Goal: Task Accomplishment & Management: Use online tool/utility

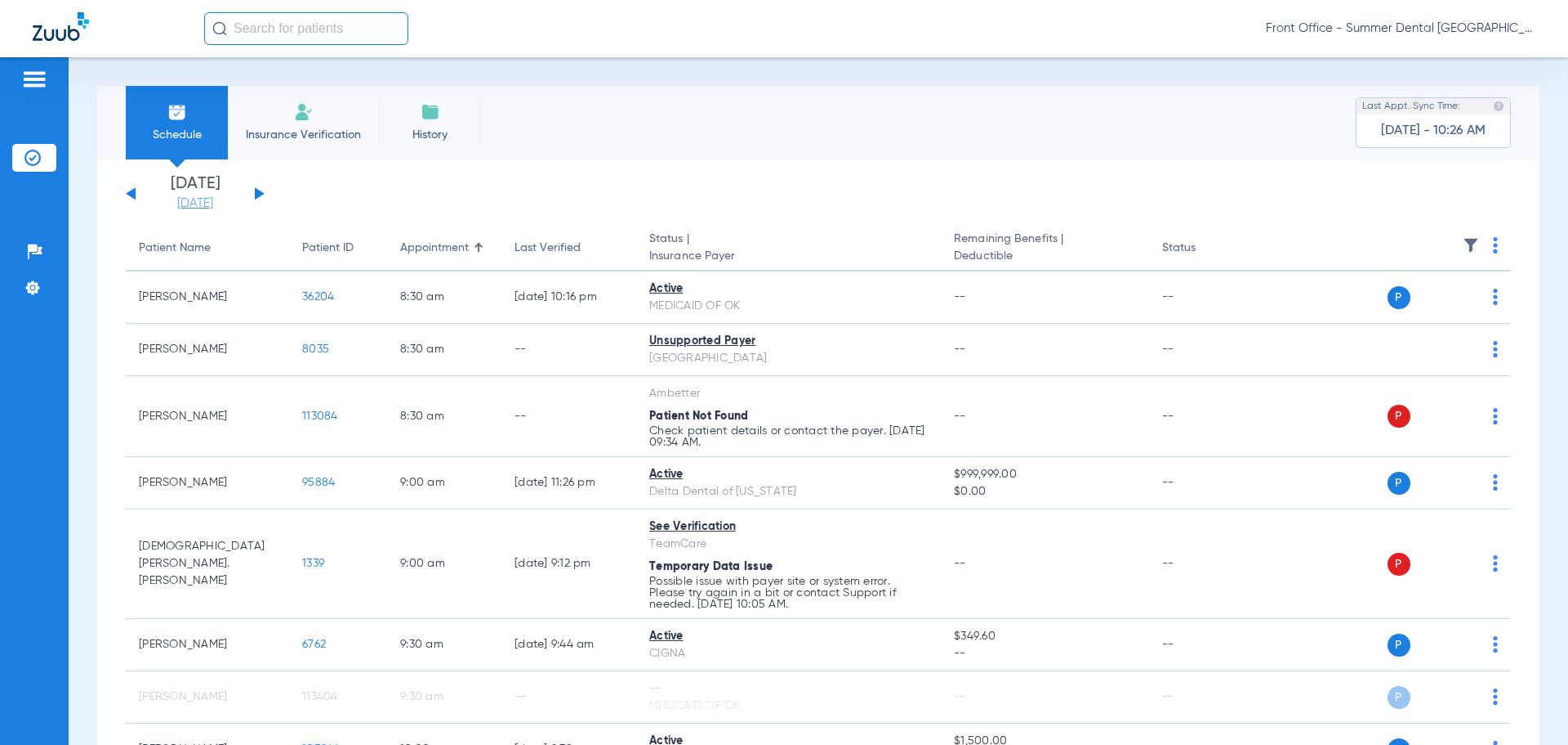
click at [206, 204] on link "[DATE]" at bounding box center [195, 203] width 98 height 16
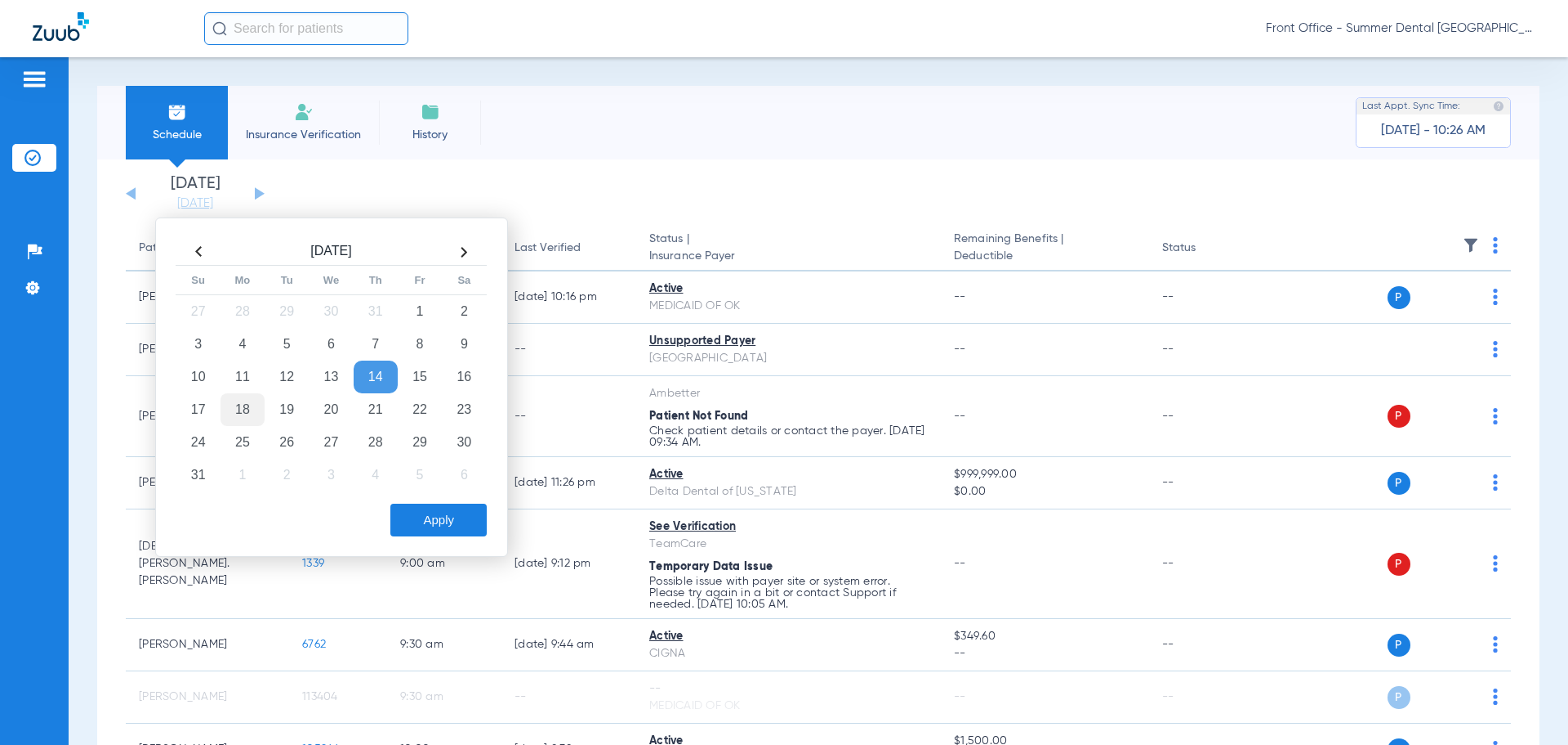
click at [253, 416] on td "18" at bounding box center [242, 409] width 44 height 33
click at [253, 421] on td "18" at bounding box center [242, 409] width 44 height 33
click at [430, 537] on div "[DATE] Su Mo Tu We Th Fr Sa 27 28 29 30 31 1 2 3 4 5 6 7 8 9 10 11 12 13 14 15 …" at bounding box center [331, 387] width 353 height 339
click at [424, 526] on button "Apply" at bounding box center [438, 520] width 97 height 33
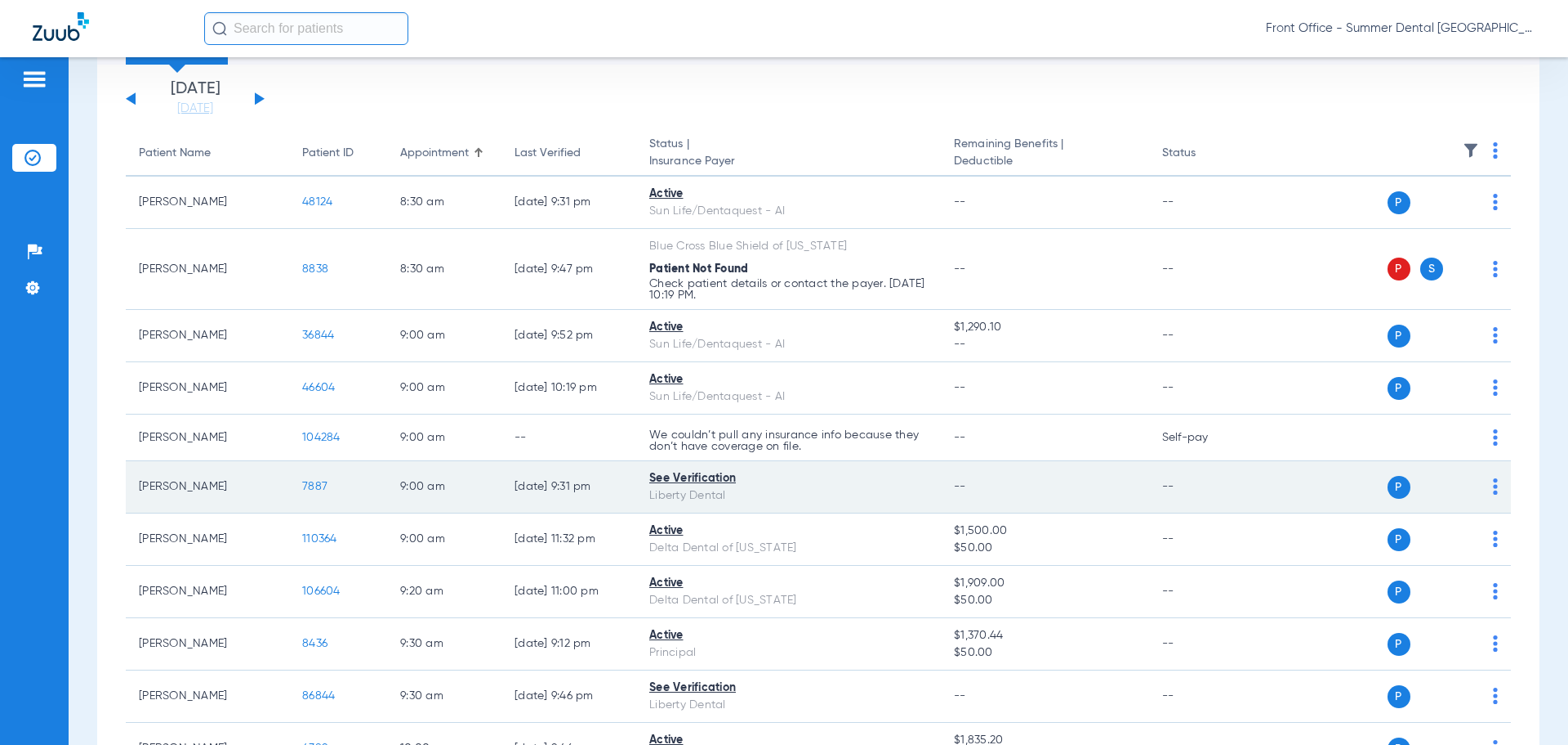
scroll to position [327, 0]
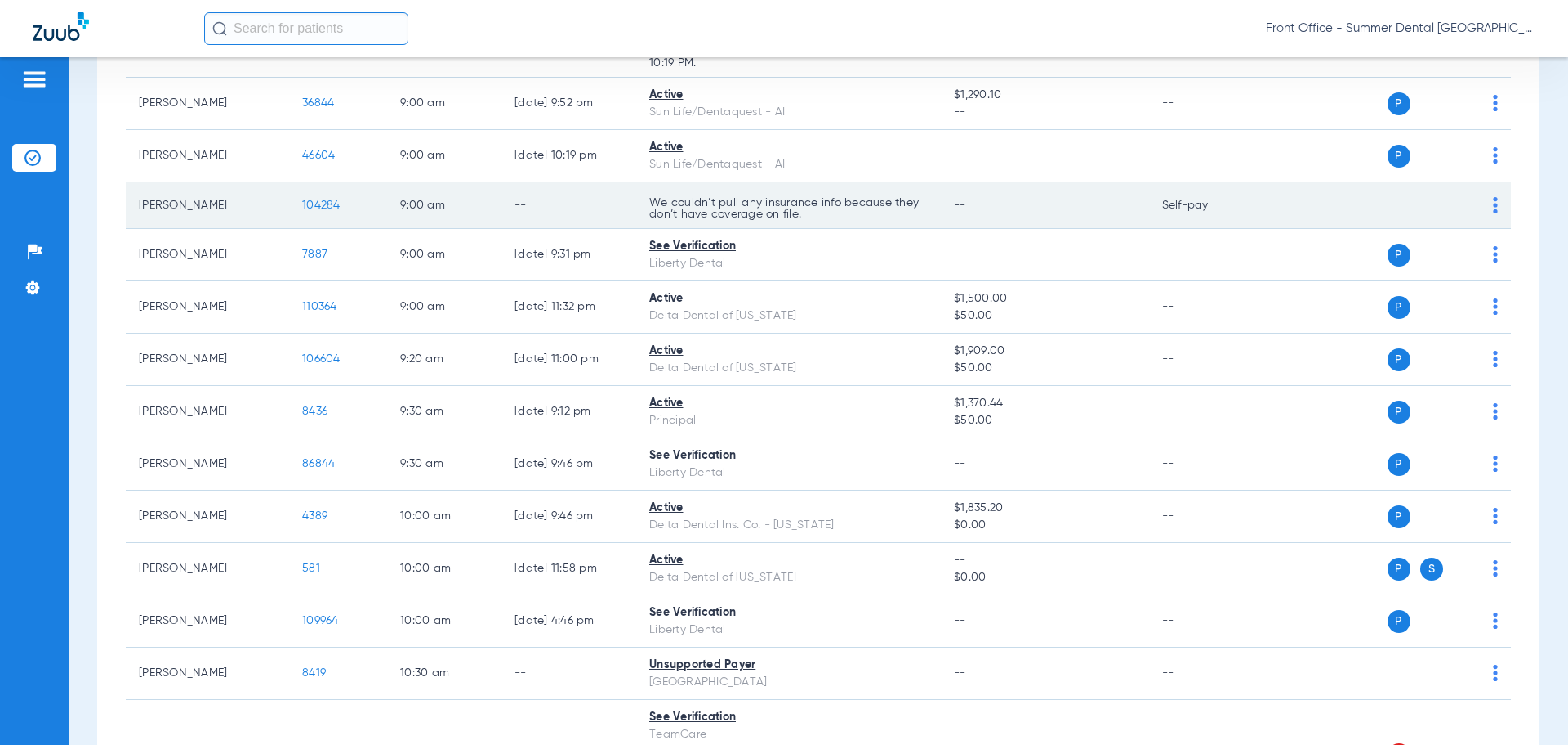
click at [1492, 207] on td "P S" at bounding box center [1385, 205] width 252 height 47
click at [1480, 206] on div "P S" at bounding box center [1379, 205] width 239 height 23
click at [1486, 202] on td "P S" at bounding box center [1385, 205] width 252 height 47
click at [1493, 203] on img at bounding box center [1495, 205] width 5 height 16
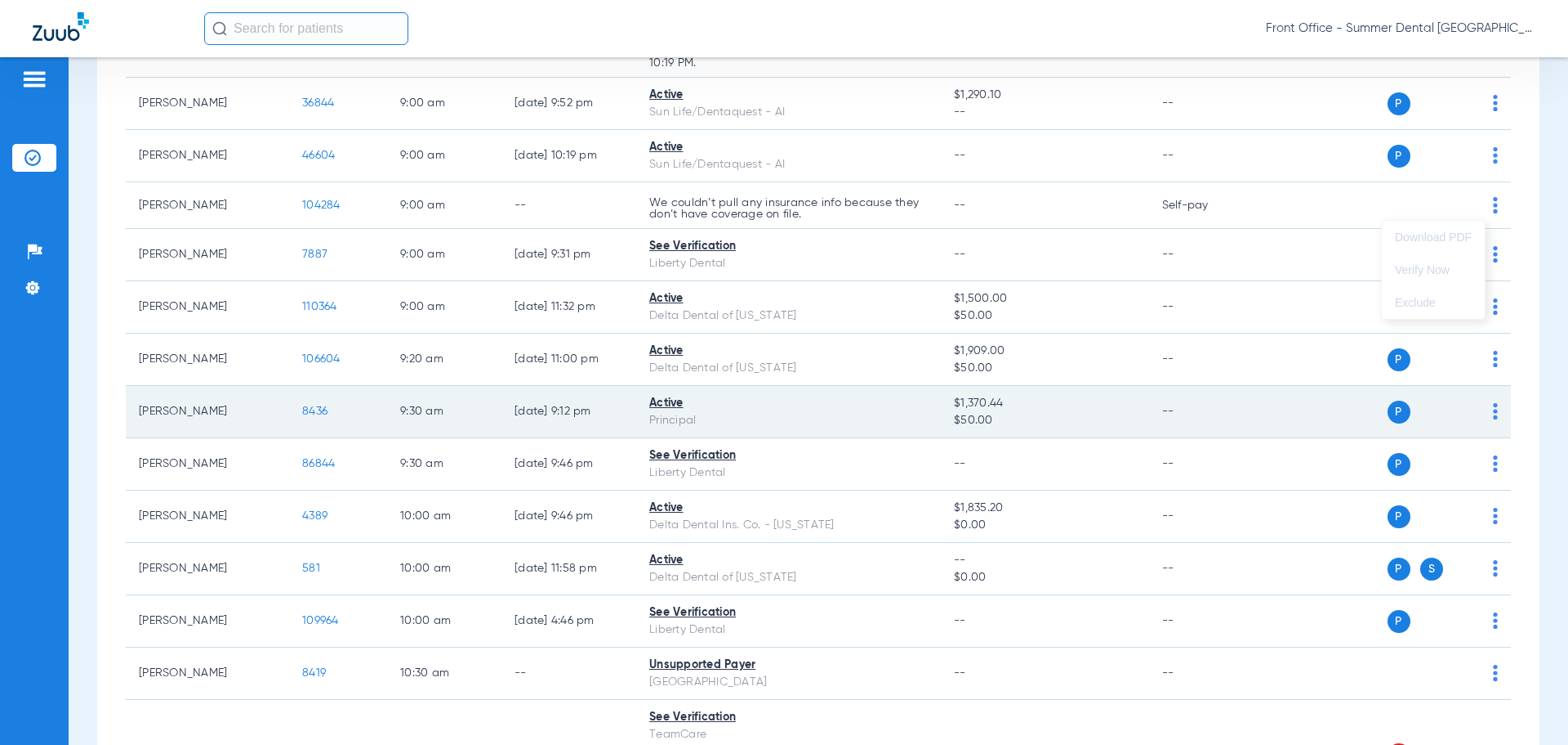
drag, startPoint x: 851, startPoint y: 401, endPoint x: 852, endPoint y: 390, distance: 11.0
click at [851, 398] on div at bounding box center [784, 372] width 1568 height 745
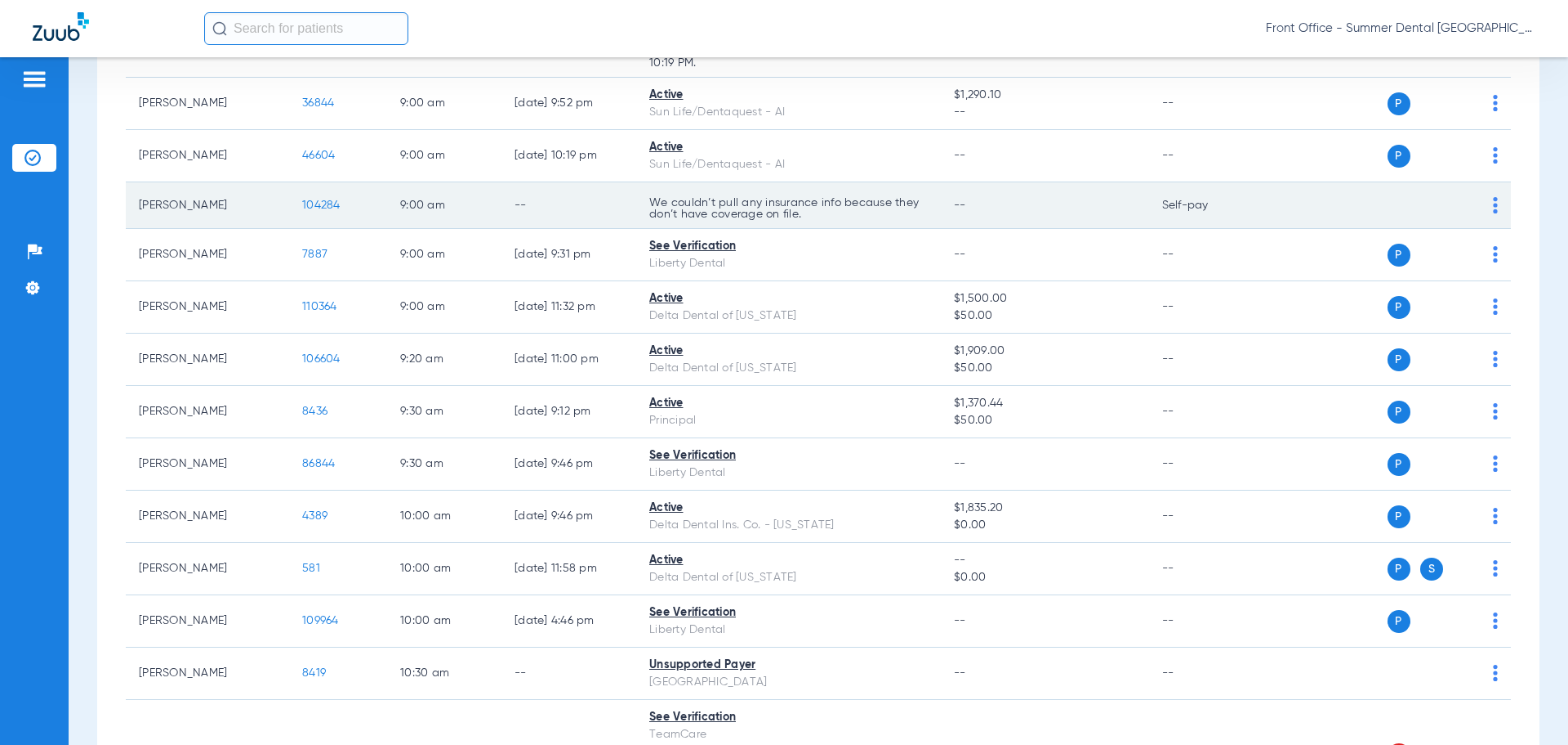
click at [1493, 205] on img at bounding box center [1495, 205] width 5 height 16
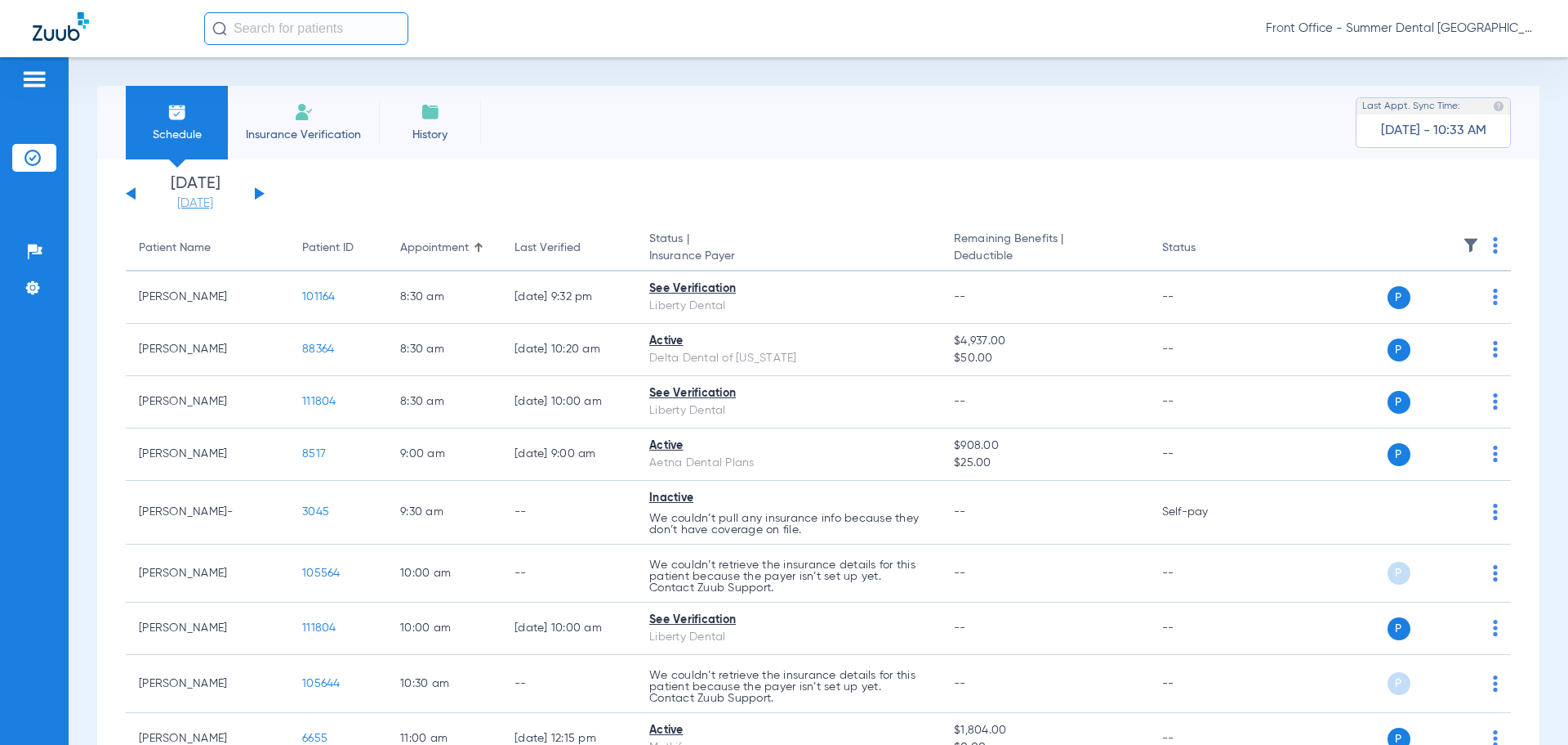
click at [200, 199] on link "[DATE]" at bounding box center [195, 203] width 98 height 16
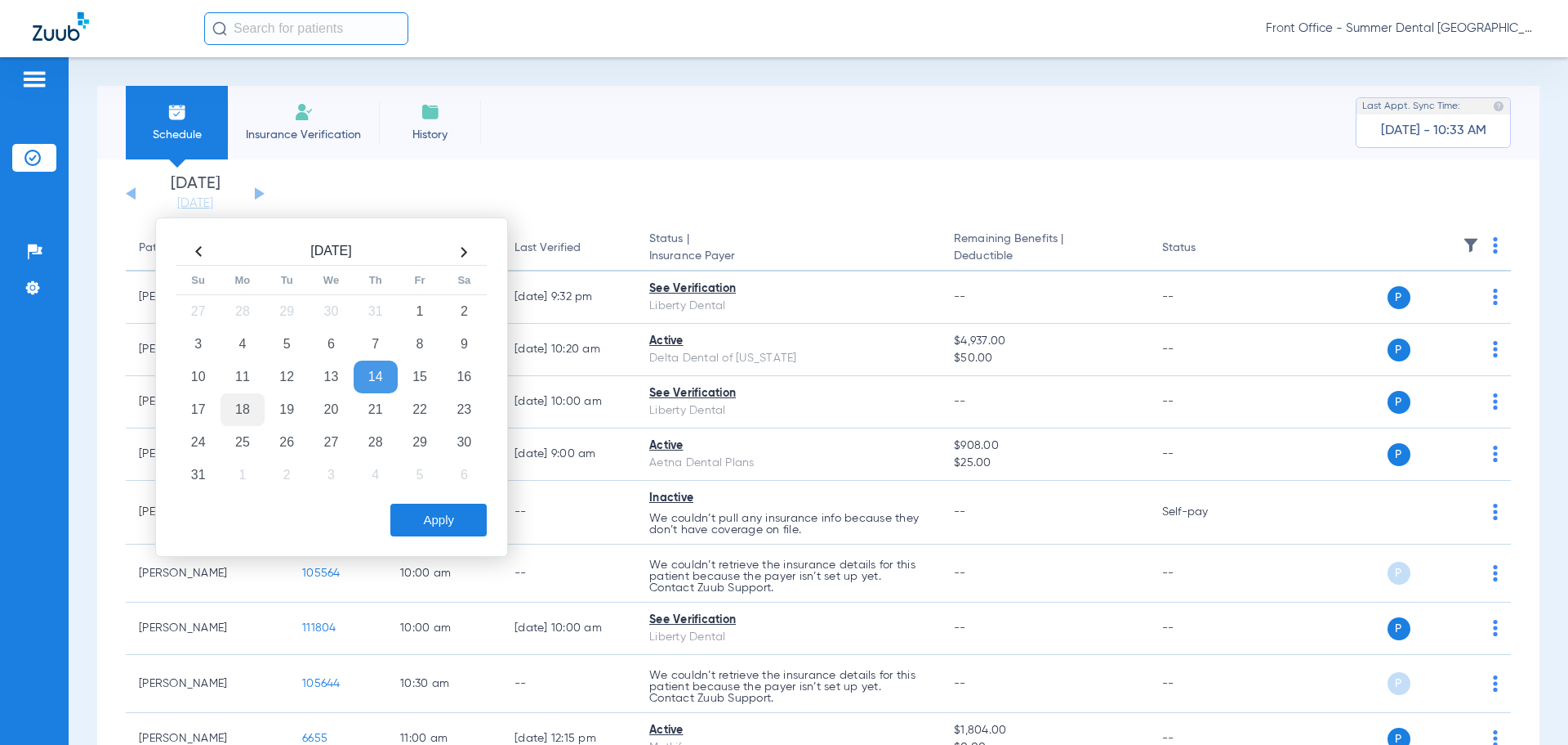
click at [237, 405] on td "18" at bounding box center [242, 409] width 44 height 33
drag, startPoint x: 420, startPoint y: 513, endPoint x: 421, endPoint y: 525, distance: 12.0
click at [421, 523] on button "Apply" at bounding box center [438, 520] width 97 height 33
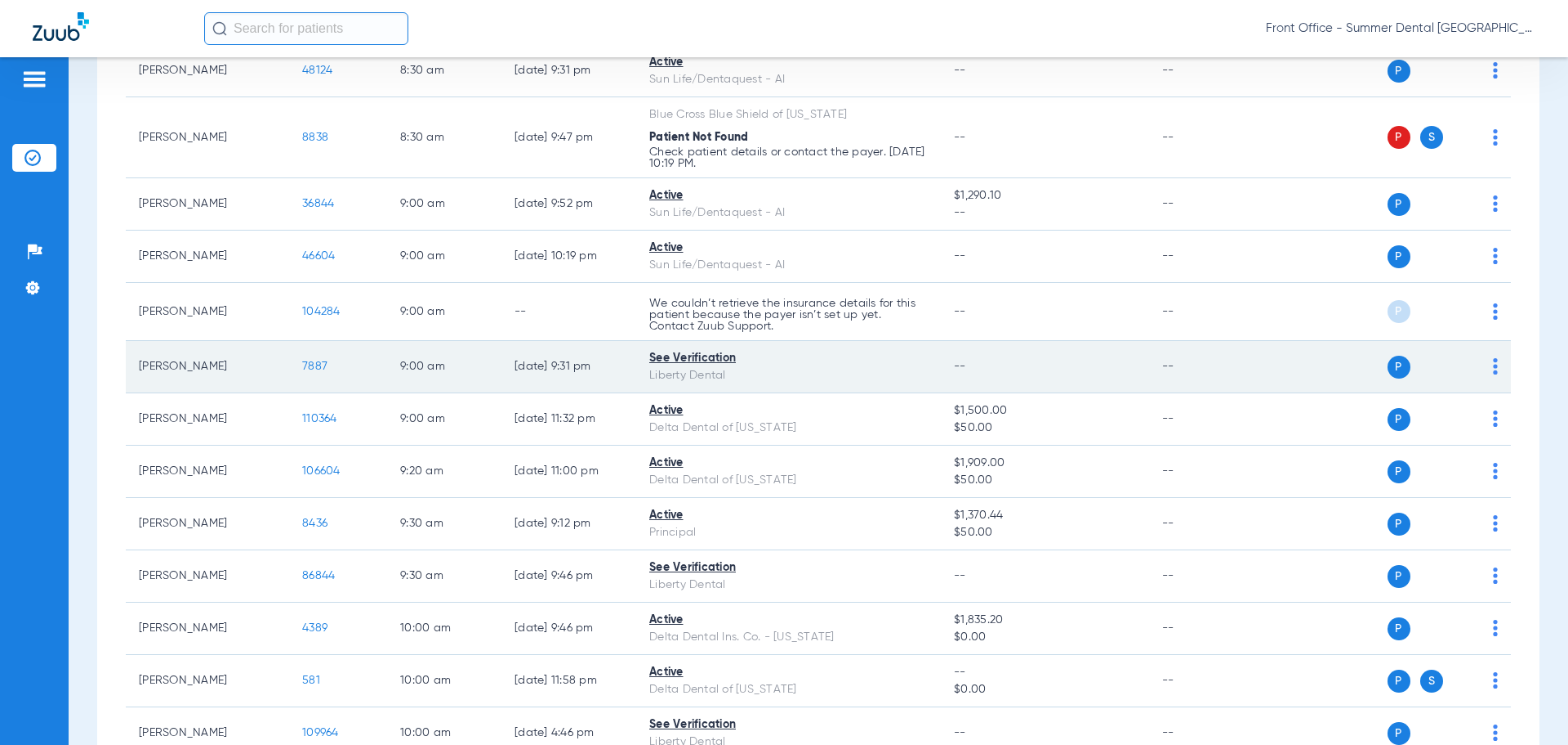
scroll to position [245, 0]
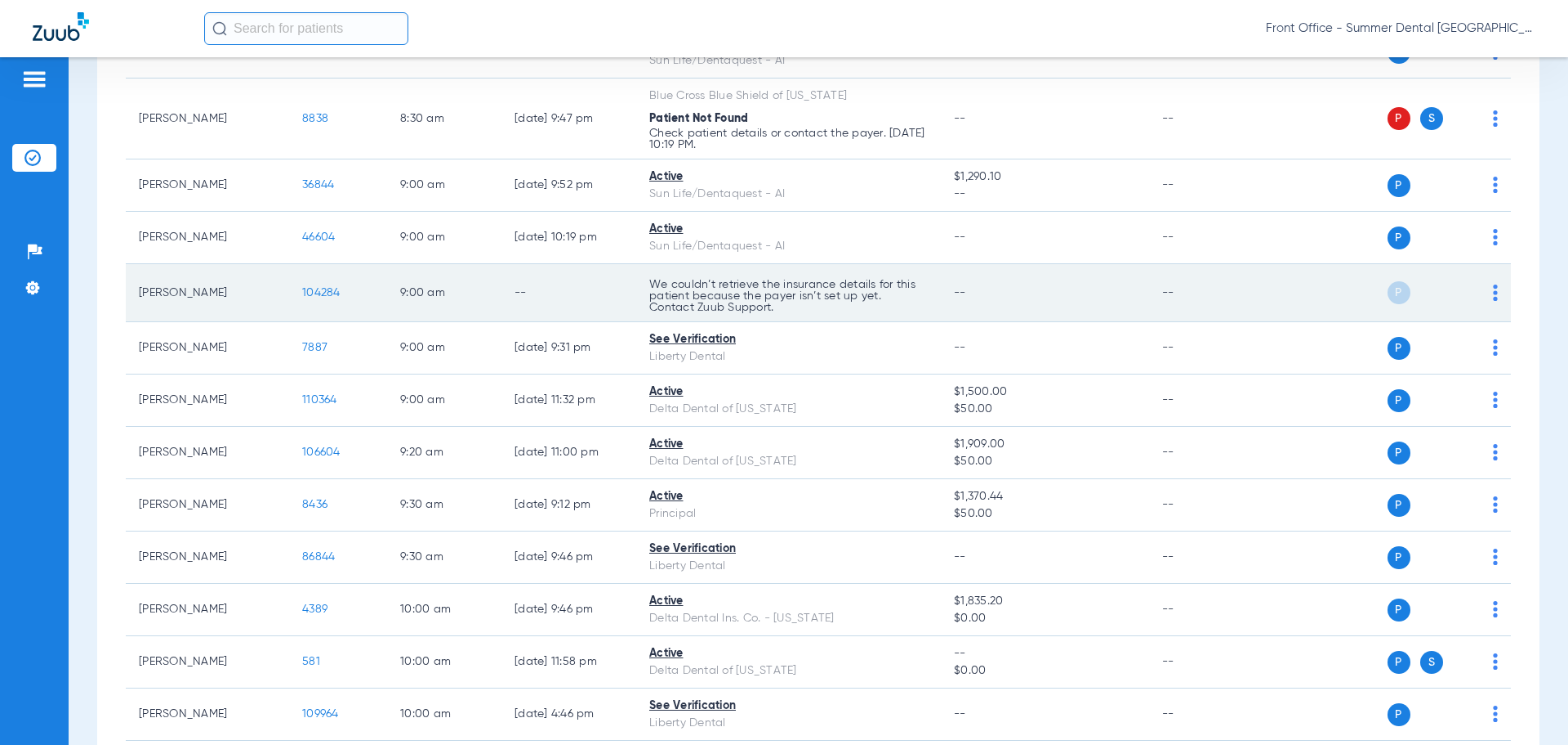
click at [1493, 292] on img at bounding box center [1495, 292] width 5 height 16
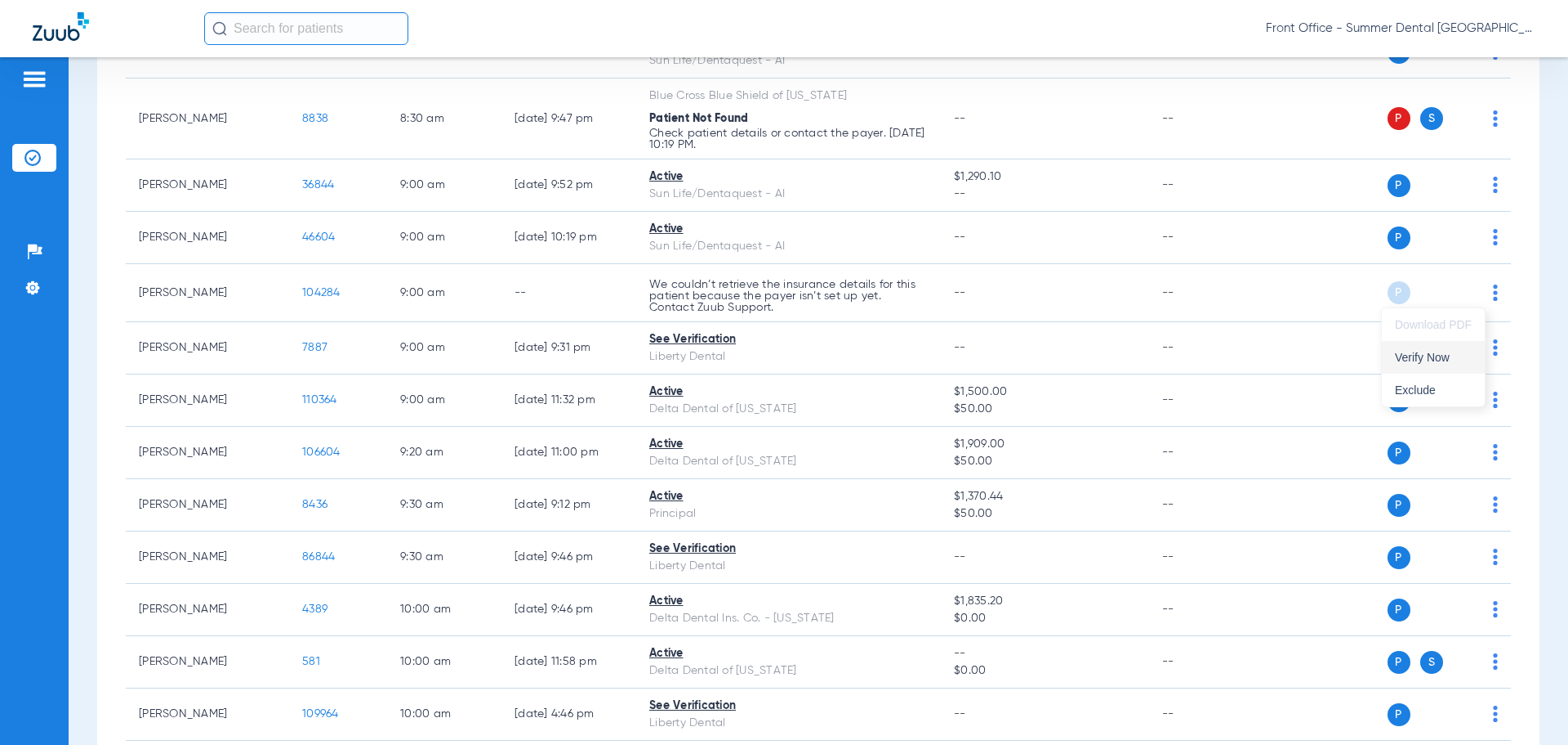
click at [1448, 357] on span "Verify Now" at bounding box center [1434, 357] width 77 height 11
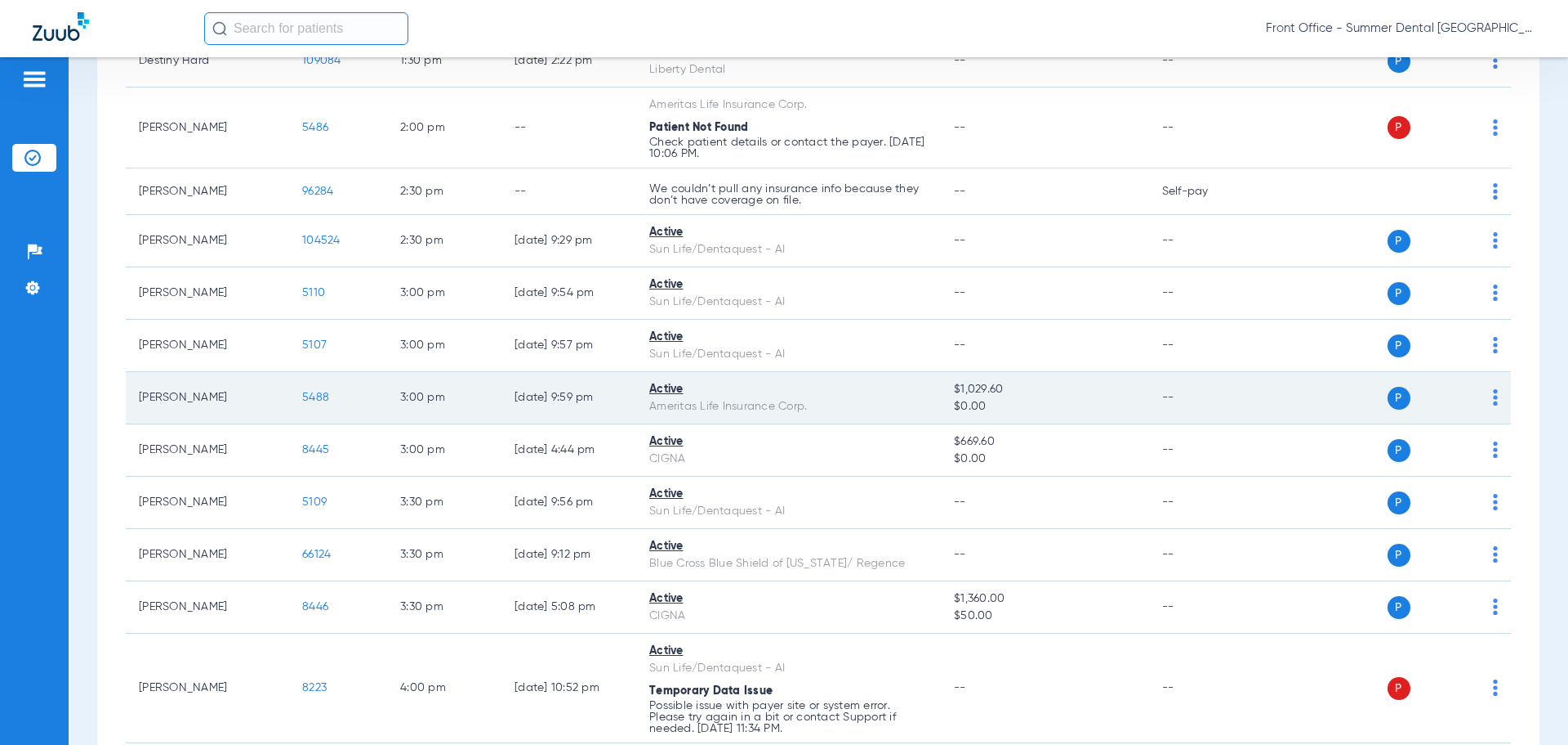
scroll to position [1574, 0]
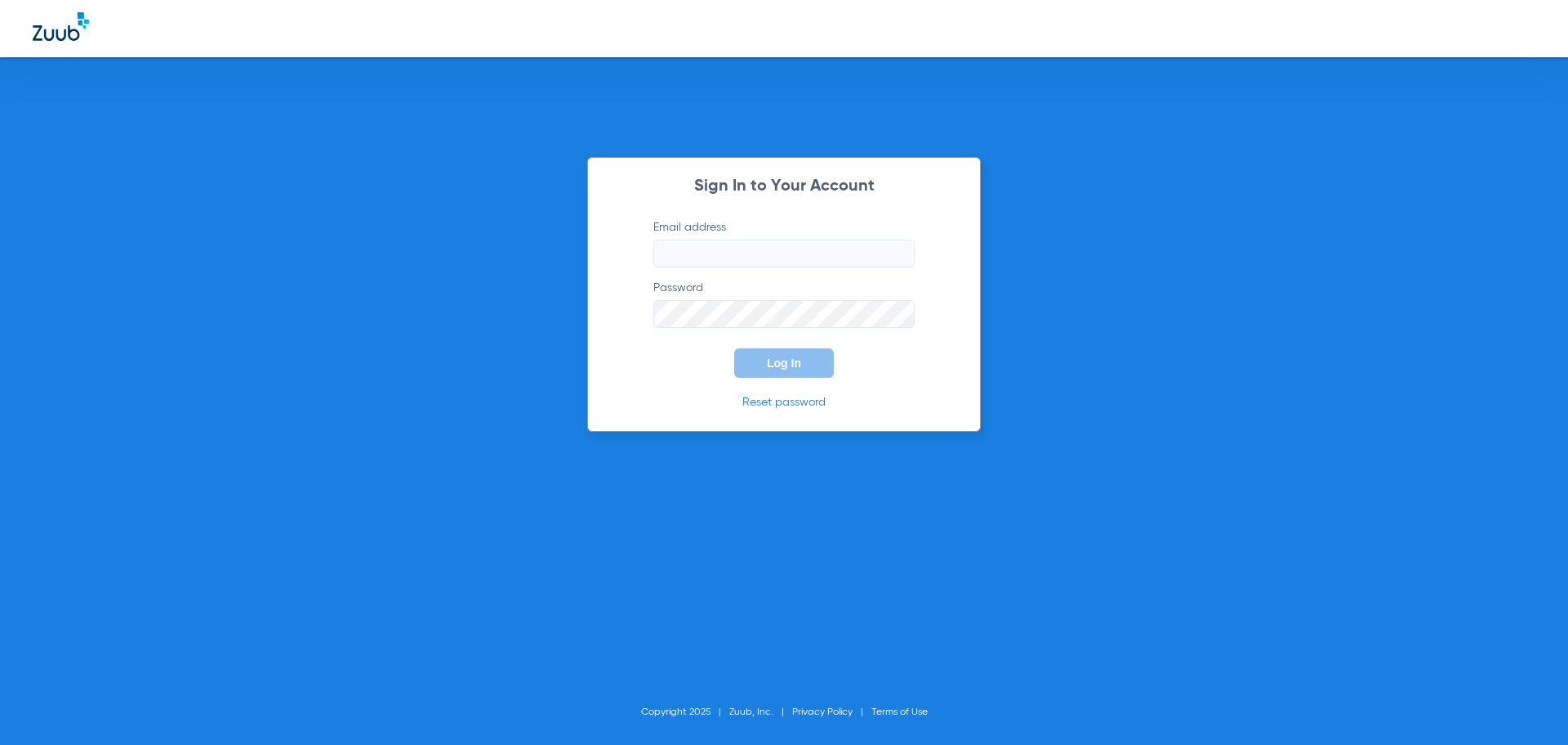
type input "[EMAIL_ADDRESS][DOMAIN_NAME]"
click at [795, 390] on div "Sign In to Your Account Email address [EMAIL_ADDRESS][DOMAIN_NAME] Password Log…" at bounding box center [784, 294] width 394 height 275
click at [792, 382] on div "Sign In to Your Account Email address [EMAIL_ADDRESS][DOMAIN_NAME] Password Log…" at bounding box center [784, 294] width 394 height 275
click at [786, 362] on span "Log In" at bounding box center [784, 363] width 35 height 13
